Goal: Check status: Check status

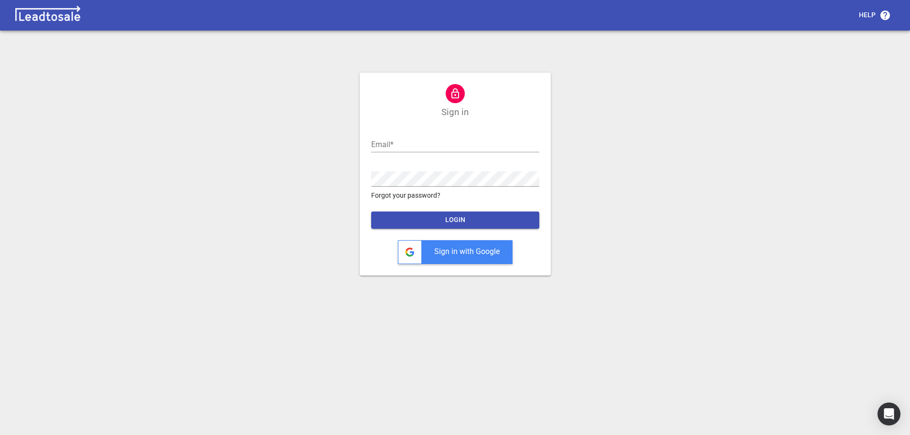
type input "[EMAIL_ADDRESS][DOMAIN_NAME]"
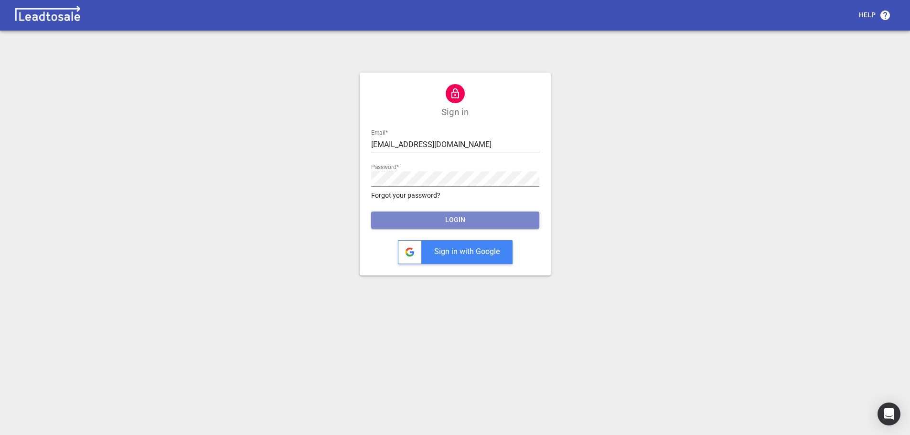
click at [457, 218] on span "LOGIN" at bounding box center [455, 221] width 153 height 10
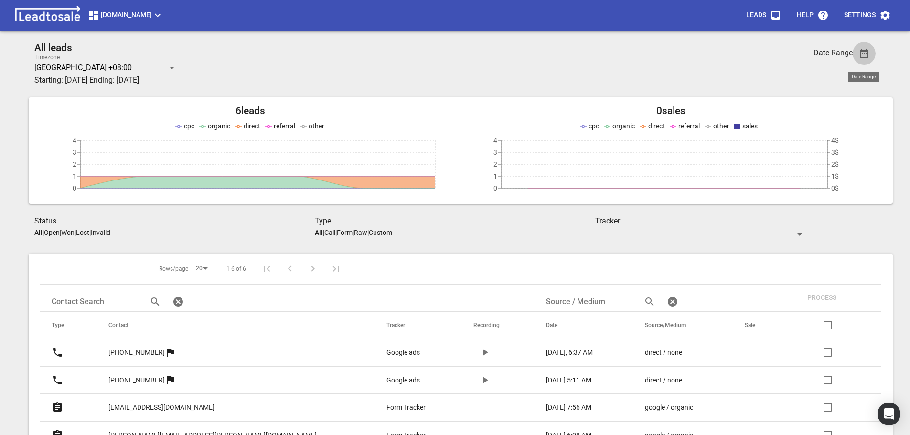
click at [871, 53] on span "button" at bounding box center [864, 53] width 23 height 11
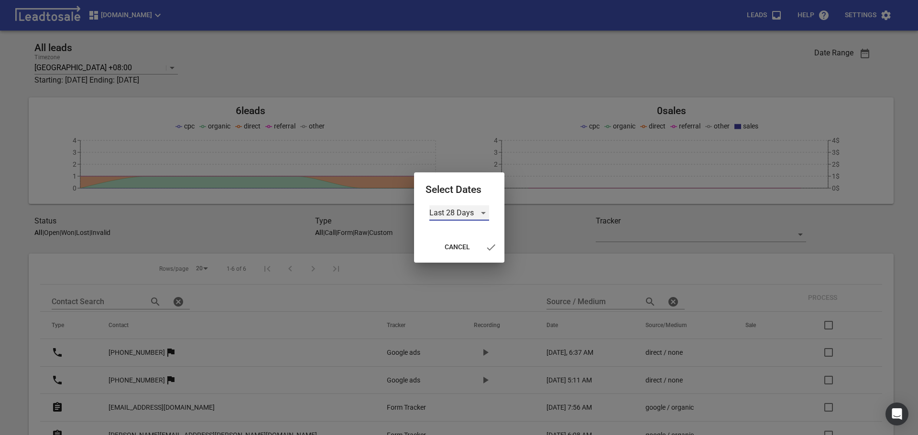
click at [481, 215] on div "Last 28 Days" at bounding box center [459, 212] width 60 height 15
click at [463, 283] on li "Custom" at bounding box center [459, 281] width 60 height 23
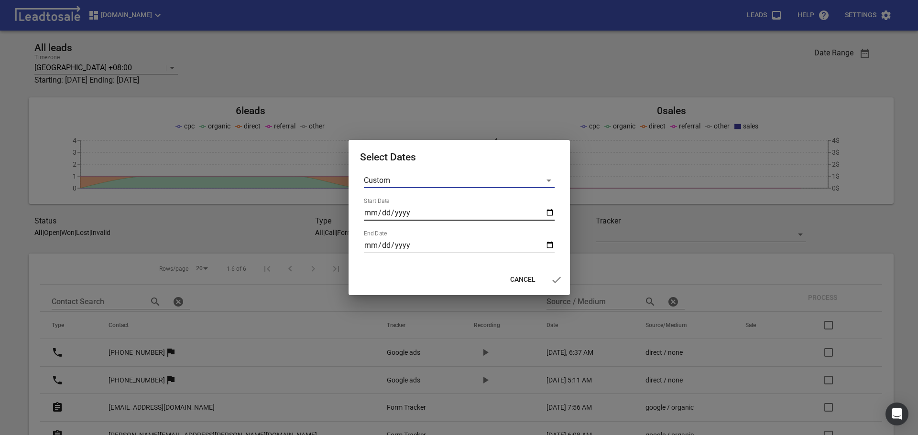
click at [550, 212] on input "Start Date" at bounding box center [459, 212] width 191 height 15
type input "[DATE]"
click at [546, 245] on input "End Date" at bounding box center [459, 245] width 191 height 15
type input "[DATE]"
click at [551, 279] on icon "button" at bounding box center [556, 279] width 11 height 11
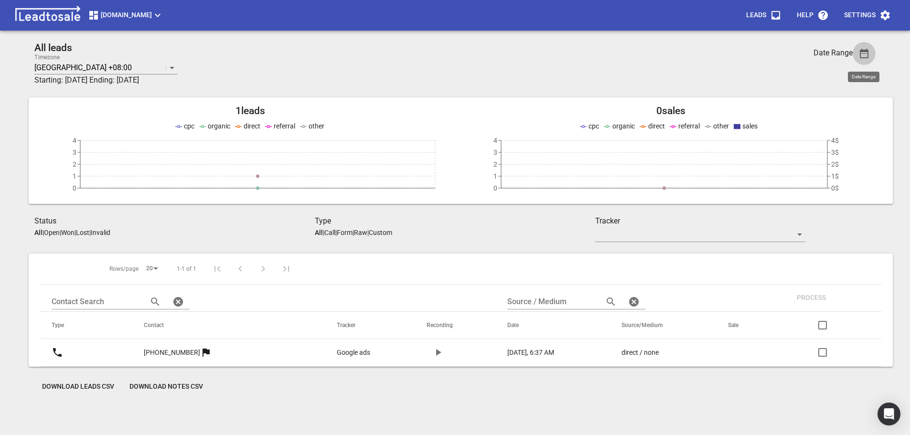
click at [859, 49] on icon "button" at bounding box center [864, 53] width 11 height 11
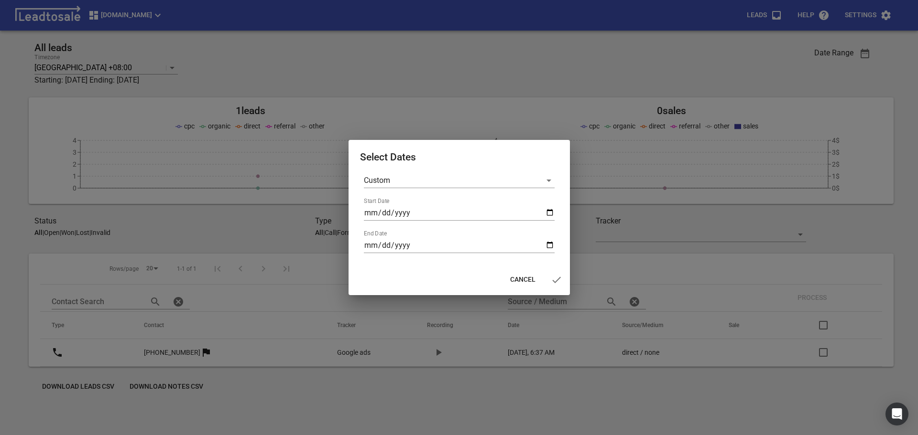
click at [511, 97] on div at bounding box center [459, 217] width 918 height 435
